Goal: Information Seeking & Learning: Learn about a topic

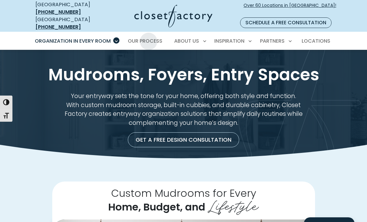
click at [154, 37] on span "Our Process" at bounding box center [145, 40] width 34 height 7
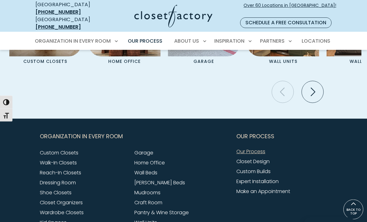
scroll to position [1331, 0]
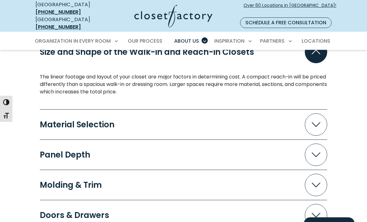
scroll to position [583, 0]
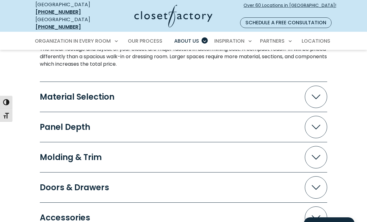
click at [317, 94] on icon "Accordion" at bounding box center [315, 96] width 9 height 5
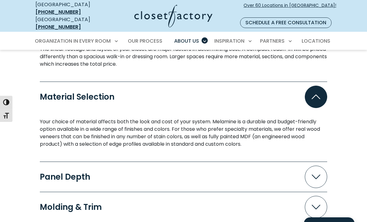
click at [317, 174] on icon "Accordion" at bounding box center [315, 176] width 9 height 5
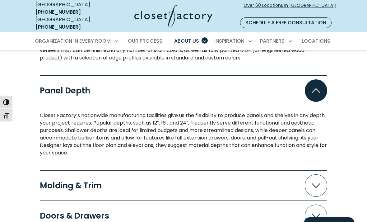
scroll to position [669, 0]
click at [315, 183] on icon "Accordion" at bounding box center [315, 185] width 9 height 5
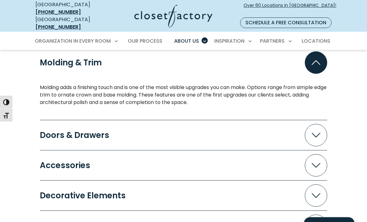
click at [315, 131] on span "Accordion" at bounding box center [316, 135] width 22 height 22
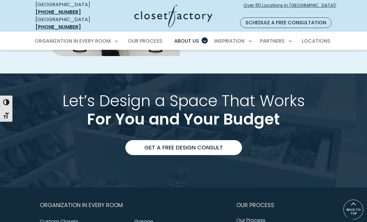
scroll to position [1286, 0]
